Goal: Check status: Check status

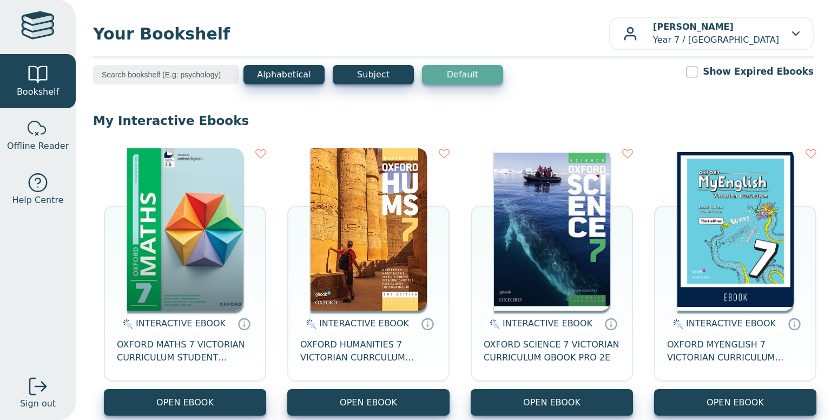
click at [384, 292] on img at bounding box center [368, 229] width 116 height 162
